Goal: Task Accomplishment & Management: Use online tool/utility

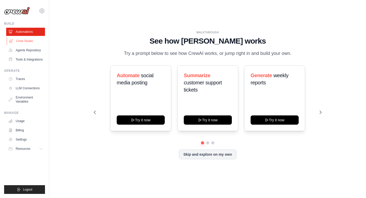
click at [27, 41] on link "Crew Studio" at bounding box center [26, 41] width 39 height 8
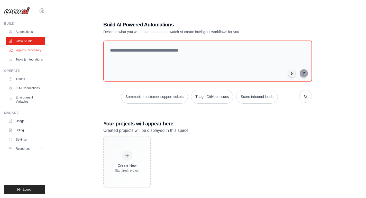
click at [31, 51] on link "Agents Repository" at bounding box center [26, 50] width 39 height 8
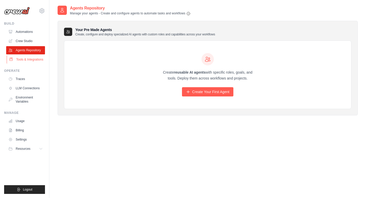
click at [27, 63] on link "Tools & Integrations" at bounding box center [26, 59] width 39 height 8
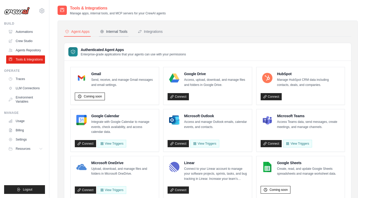
click at [114, 30] on div "Internal Tools" at bounding box center [113, 31] width 27 height 5
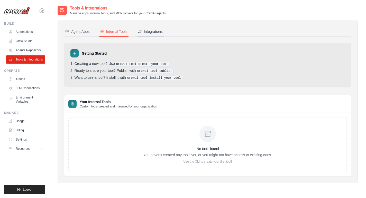
click at [157, 33] on div "Integrations" at bounding box center [150, 31] width 25 height 5
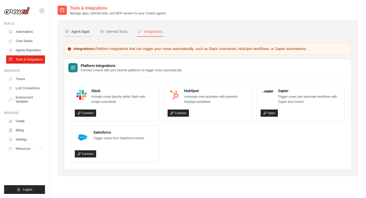
click at [76, 31] on div "Agent Apps" at bounding box center [77, 31] width 25 height 5
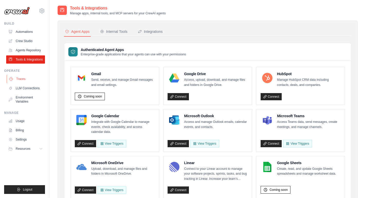
click at [23, 79] on link "Traces" at bounding box center [26, 79] width 39 height 8
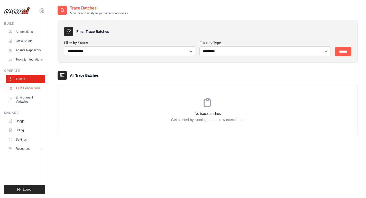
click at [22, 92] on link "LLM Connections" at bounding box center [26, 88] width 39 height 8
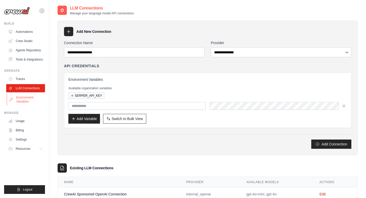
click at [21, 103] on link "Environment Variables" at bounding box center [26, 100] width 39 height 12
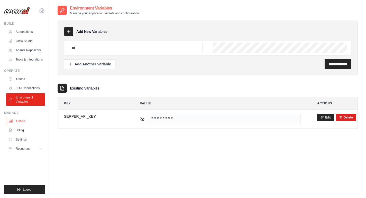
click at [19, 121] on link "Usage" at bounding box center [26, 121] width 39 height 8
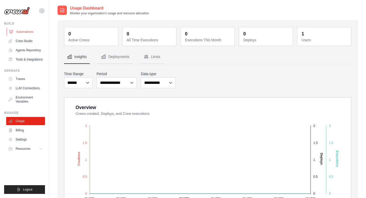
click at [31, 32] on link "Automations" at bounding box center [26, 32] width 39 height 8
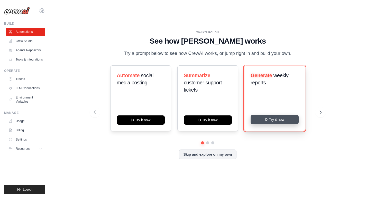
click at [275, 121] on button "Try it now" at bounding box center [274, 119] width 48 height 9
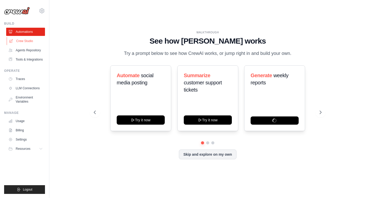
click at [22, 40] on link "Crew Studio" at bounding box center [26, 41] width 39 height 8
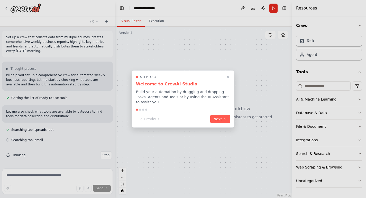
scroll to position [1, 0]
click at [224, 120] on icon at bounding box center [225, 119] width 4 height 4
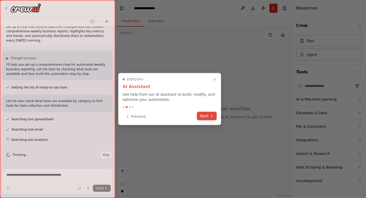
scroll to position [11, 0]
click at [211, 115] on icon at bounding box center [211, 116] width 4 height 4
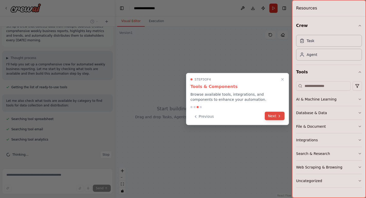
click at [277, 115] on icon at bounding box center [279, 116] width 4 height 4
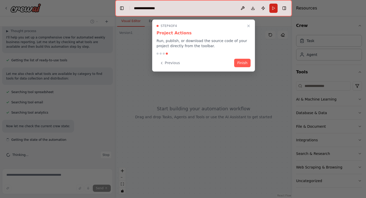
scroll to position [38, 0]
click at [242, 62] on button "Finish" at bounding box center [242, 62] width 16 height 8
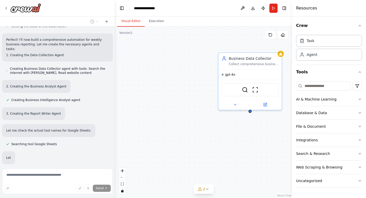
scroll to position [164, 0]
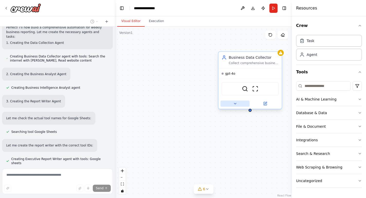
click at [235, 103] on icon at bounding box center [235, 104] width 4 height 4
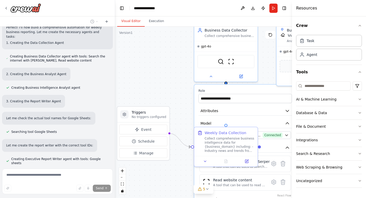
drag, startPoint x: 193, startPoint y: 115, endPoint x: 183, endPoint y: 98, distance: 19.7
click at [183, 98] on div ".deletable-edge-delete-btn { width: 20px; height: 20px; border: 0px solid #ffff…" at bounding box center [203, 113] width 177 height 172
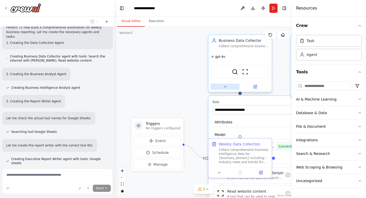
click at [228, 85] on button at bounding box center [224, 87] width 29 height 6
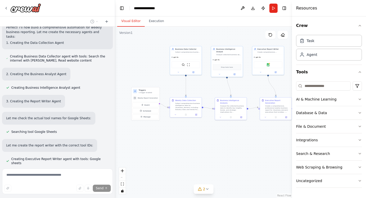
drag, startPoint x: 175, startPoint y: 85, endPoint x: 153, endPoint y: 71, distance: 26.0
click at [153, 71] on div ".deletable-edge-delete-btn { width: 20px; height: 20px; border: 0px solid #ffff…" at bounding box center [203, 113] width 177 height 172
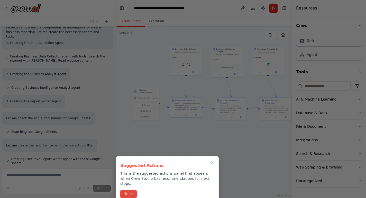
click at [126, 190] on button "Finish" at bounding box center [128, 194] width 16 height 8
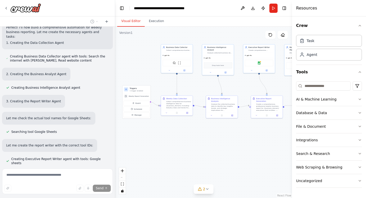
drag, startPoint x: 233, startPoint y: 153, endPoint x: 190, endPoint y: 151, distance: 42.5
click at [190, 151] on div ".deletable-edge-delete-btn { width: 20px; height: 20px; border: 0px solid #ffff…" at bounding box center [203, 113] width 177 height 172
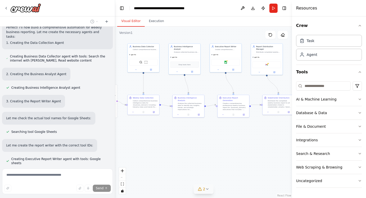
click at [209, 189] on button "2" at bounding box center [204, 190] width 20 height 10
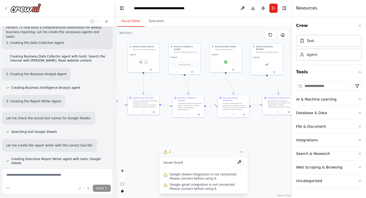
click at [243, 153] on icon at bounding box center [241, 152] width 4 height 4
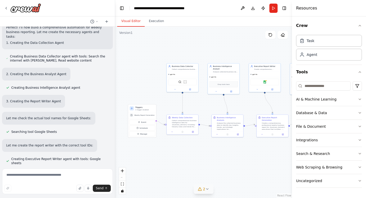
drag, startPoint x: 185, startPoint y: 142, endPoint x: 229, endPoint y: 163, distance: 48.7
click at [229, 163] on div ".deletable-edge-delete-btn { width: 20px; height: 20px; border: 0px solid #ffff…" at bounding box center [203, 113] width 177 height 172
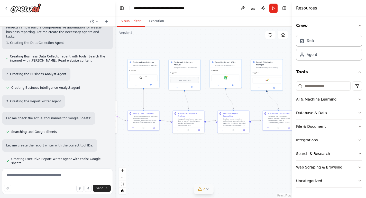
drag, startPoint x: 244, startPoint y: 156, endPoint x: 200, endPoint y: 150, distance: 44.3
click at [200, 150] on div ".deletable-edge-delete-btn { width: 20px; height: 20px; border: 0px solid #ffff…" at bounding box center [203, 113] width 177 height 172
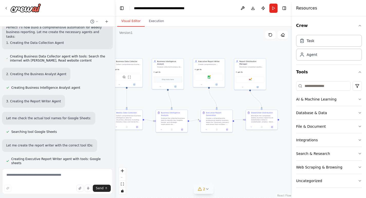
drag, startPoint x: 248, startPoint y: 144, endPoint x: 189, endPoint y: 141, distance: 59.1
click at [189, 141] on div ".deletable-edge-delete-btn { width: 20px; height: 20px; border: 0px solid #ffff…" at bounding box center [203, 113] width 177 height 172
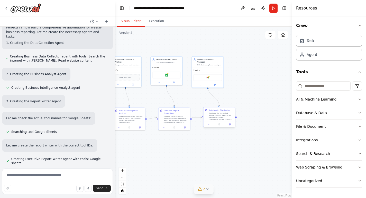
click at [220, 117] on div "Distribute the completed weekly business report to all stakeholders listed in {…" at bounding box center [221, 116] width 25 height 8
click at [208, 125] on icon at bounding box center [209, 125] width 2 height 2
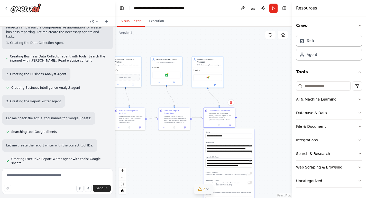
click at [190, 170] on div ".deletable-edge-delete-btn { width: 20px; height: 20px; border: 0px solid #ffff…" at bounding box center [203, 113] width 177 height 172
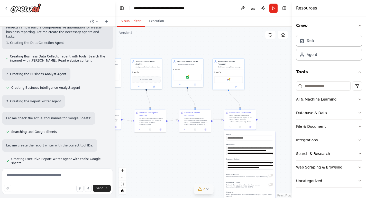
drag, startPoint x: 190, startPoint y: 170, endPoint x: 211, endPoint y: 172, distance: 20.9
click at [211, 172] on div ".deletable-edge-delete-btn { width: 20px; height: 20px; border: 0px solid #ffff…" at bounding box center [203, 113] width 177 height 172
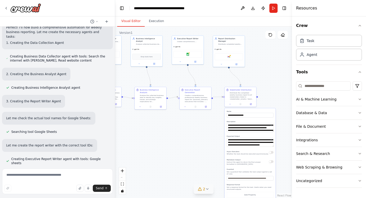
click at [212, 126] on div ".deletable-edge-delete-btn { width: 20px; height: 20px; border: 0px solid #ffff…" at bounding box center [203, 113] width 177 height 172
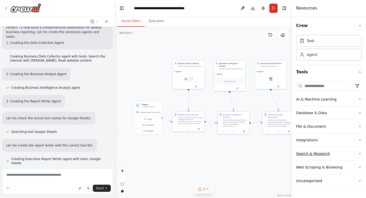
drag, startPoint x: 212, startPoint y: 126, endPoint x: 301, endPoint y: 160, distance: 94.9
click at [301, 160] on div "Set up a crew that collects data from multiple sources, creates comprehensive w…" at bounding box center [183, 99] width 366 height 198
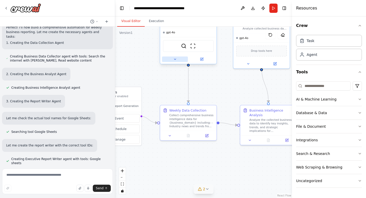
click at [175, 59] on icon at bounding box center [175, 59] width 2 height 1
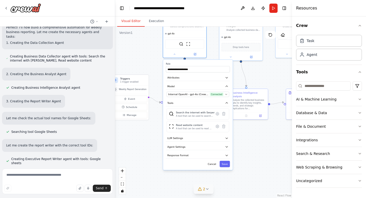
drag, startPoint x: 142, startPoint y: 176, endPoint x: 140, endPoint y: 125, distance: 50.9
click at [140, 125] on div ".deletable-edge-delete-btn { width: 20px; height: 20px; border: 0px solid #ffff…" at bounding box center [203, 113] width 177 height 172
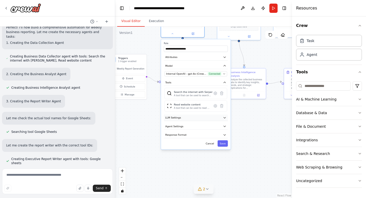
click at [194, 118] on button "LLM Settings" at bounding box center [196, 118] width 64 height 6
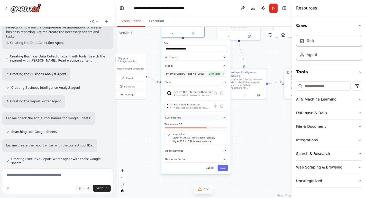
click at [194, 118] on button "LLM Settings" at bounding box center [196, 118] width 64 height 6
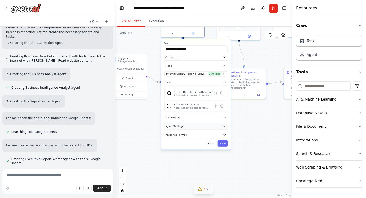
click at [192, 125] on button "Agent Settings" at bounding box center [196, 126] width 64 height 6
click at [203, 126] on button "Agent Settings" at bounding box center [196, 126] width 64 height 6
click at [224, 127] on icon "button" at bounding box center [225, 127] width 4 height 4
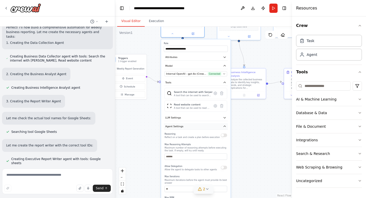
click at [224, 127] on icon "button" at bounding box center [225, 127] width 4 height 4
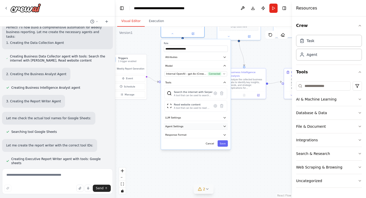
click at [224, 127] on icon "button" at bounding box center [225, 127] width 4 height 4
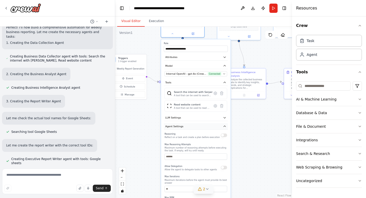
click at [225, 126] on icon "button" at bounding box center [224, 126] width 2 height 1
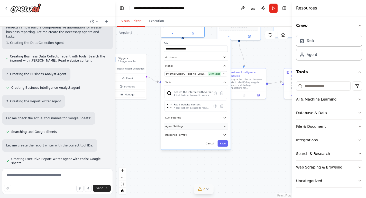
click at [225, 126] on icon "button" at bounding box center [224, 126] width 2 height 1
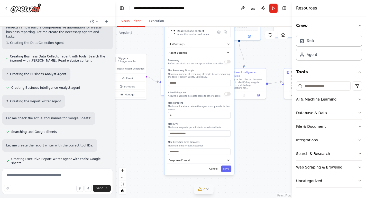
drag, startPoint x: 191, startPoint y: 175, endPoint x: 194, endPoint y: 102, distance: 73.0
click at [194, 102] on div "Reasoning Reflect on a task and create a plan before execution Max Reasoning At…" at bounding box center [199, 106] width 62 height 97
click at [229, 161] on icon "button" at bounding box center [228, 160] width 4 height 4
click at [217, 187] on button "Cancel" at bounding box center [213, 187] width 13 height 6
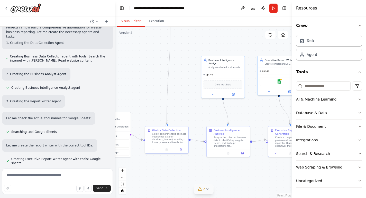
drag, startPoint x: 172, startPoint y: 123, endPoint x: 156, endPoint y: 183, distance: 61.6
click at [156, 183] on div ".deletable-edge-delete-btn { width: 20px; height: 20px; border: 0px solid #ffff…" at bounding box center [203, 113] width 177 height 172
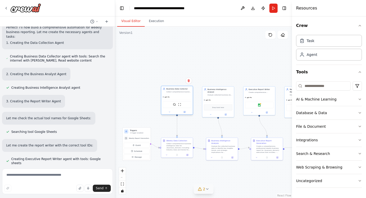
drag, startPoint x: 184, startPoint y: 39, endPoint x: 181, endPoint y: 92, distance: 53.5
click at [181, 92] on div "Business Data Collector Collect comprehensive business data from multiple sourc…" at bounding box center [177, 90] width 32 height 8
click at [136, 90] on div ".deletable-edge-delete-btn { width: 20px; height: 20px; border: 0px solid #ffff…" at bounding box center [203, 113] width 177 height 172
click at [156, 20] on button "Execution" at bounding box center [156, 21] width 23 height 11
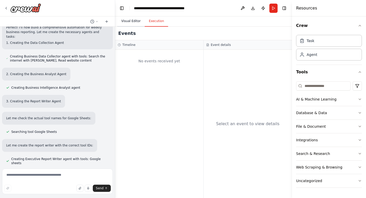
click at [132, 20] on button "Visual Editor" at bounding box center [130, 21] width 27 height 11
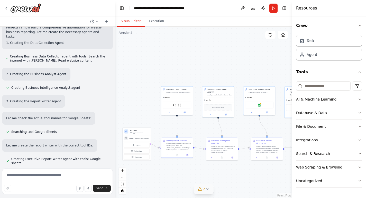
click at [359, 99] on icon "button" at bounding box center [360, 99] width 4 height 4
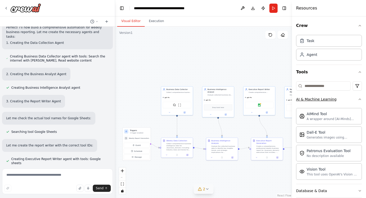
click at [359, 99] on icon "button" at bounding box center [360, 99] width 2 height 1
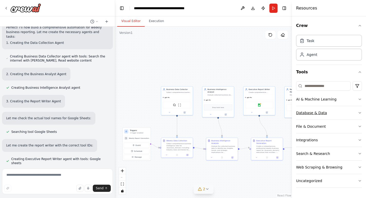
click at [354, 112] on button "Database & Data" at bounding box center [329, 112] width 66 height 13
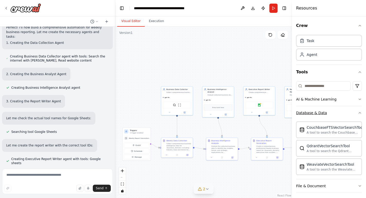
click at [354, 112] on button "Database & Data" at bounding box center [329, 112] width 66 height 13
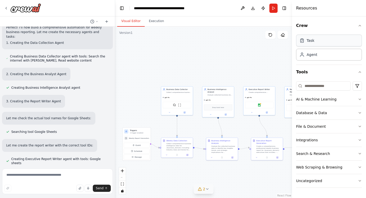
click at [331, 40] on div "Task" at bounding box center [329, 41] width 66 height 12
click at [216, 47] on div at bounding box center [216, 47] width 2 height 2
drag, startPoint x: 216, startPoint y: 47, endPoint x: 216, endPoint y: 37, distance: 10.0
click at [216, 37] on div ".deletable-edge-delete-btn { width: 20px; height: 20px; border: 0px solid #ffff…" at bounding box center [203, 113] width 177 height 172
click at [205, 59] on icon at bounding box center [205, 59] width 2 height 2
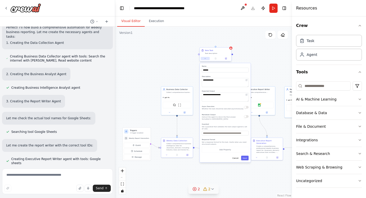
click at [205, 59] on icon at bounding box center [205, 59] width 2 height 2
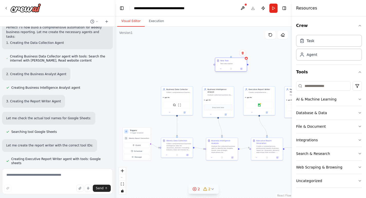
drag, startPoint x: 210, startPoint y: 51, endPoint x: 226, endPoint y: 60, distance: 18.4
click at [226, 60] on div "New Task" at bounding box center [224, 61] width 8 height 3
click at [243, 52] on icon at bounding box center [242, 53] width 2 height 3
click at [224, 54] on button "Confirm" at bounding box center [228, 53] width 18 height 6
click at [205, 70] on div ".deletable-edge-delete-btn { width: 20px; height: 20px; border: 0px solid #ffff…" at bounding box center [203, 113] width 177 height 172
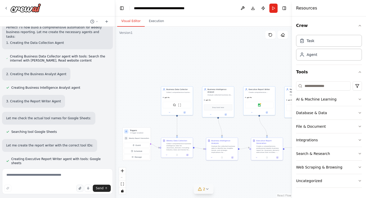
click at [78, 189] on button "button" at bounding box center [79, 188] width 7 height 7
click at [147, 104] on div ".deletable-edge-delete-btn { width: 20px; height: 20px; border: 0px solid #ffff…" at bounding box center [203, 113] width 177 height 172
click at [6, 11] on div at bounding box center [22, 7] width 37 height 9
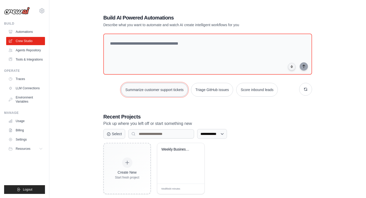
click at [175, 89] on button "Summarize customer support tickets" at bounding box center [154, 90] width 67 height 14
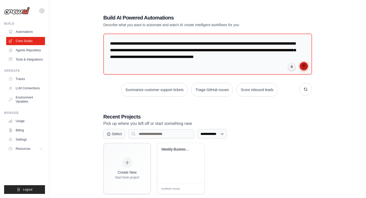
click at [306, 67] on button "submit" at bounding box center [304, 66] width 8 height 8
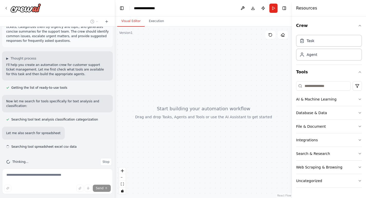
scroll to position [22, 0]
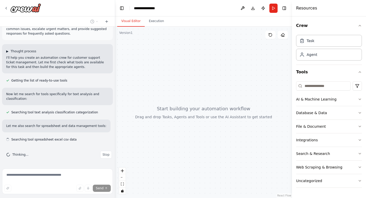
click at [7, 50] on span "▶" at bounding box center [7, 51] width 2 height 4
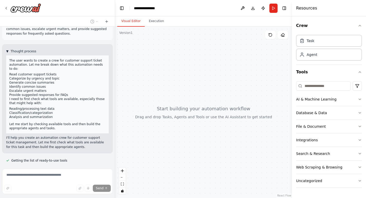
click at [7, 50] on span "▼" at bounding box center [7, 51] width 2 height 4
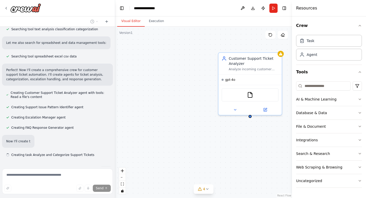
scroll to position [121, 0]
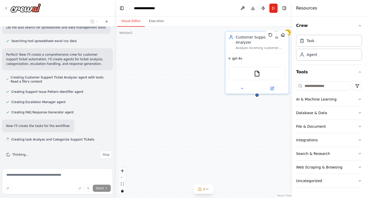
drag, startPoint x: 152, startPoint y: 131, endPoint x: 158, endPoint y: 109, distance: 22.4
click at [158, 109] on div "Customer Support Ticket Analyzer Analyze incoming customer support tickets from…" at bounding box center [203, 113] width 177 height 172
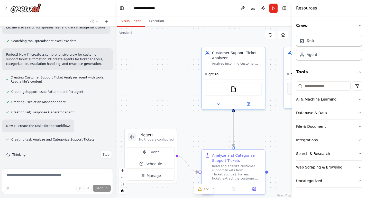
drag, startPoint x: 164, startPoint y: 104, endPoint x: 141, endPoint y: 120, distance: 28.5
click at [141, 120] on div ".deletable-edge-delete-btn { width: 20px; height: 20px; border: 0px solid #ffff…" at bounding box center [203, 113] width 177 height 172
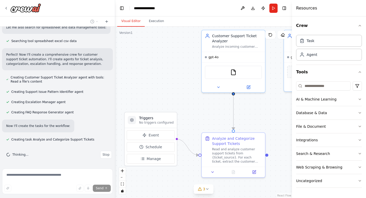
drag, startPoint x: 142, startPoint y: 117, endPoint x: 142, endPoint y: 100, distance: 17.0
click at [142, 100] on div ".deletable-edge-delete-btn { width: 20px; height: 20px; border: 0px solid #ffff…" at bounding box center [203, 113] width 177 height 172
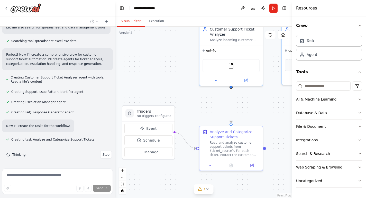
drag, startPoint x: 169, startPoint y: 93, endPoint x: 167, endPoint y: 87, distance: 7.1
click at [167, 87] on div ".deletable-edge-delete-btn { width: 20px; height: 20px; border: 0px solid #ffff…" at bounding box center [203, 113] width 177 height 172
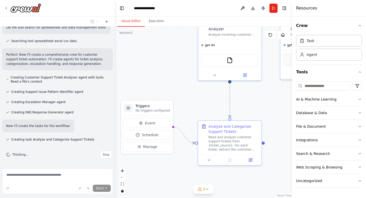
drag, startPoint x: 175, startPoint y: 81, endPoint x: 174, endPoint y: 76, distance: 5.5
click at [174, 76] on div ".deletable-edge-delete-btn { width: 20px; height: 20px; border: 0px solid #ffff…" at bounding box center [203, 113] width 177 height 172
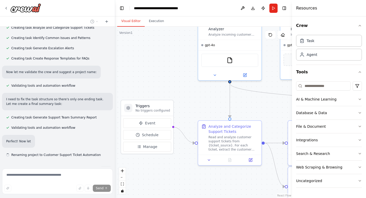
scroll to position [233, 0]
